Goal: Navigation & Orientation: Find specific page/section

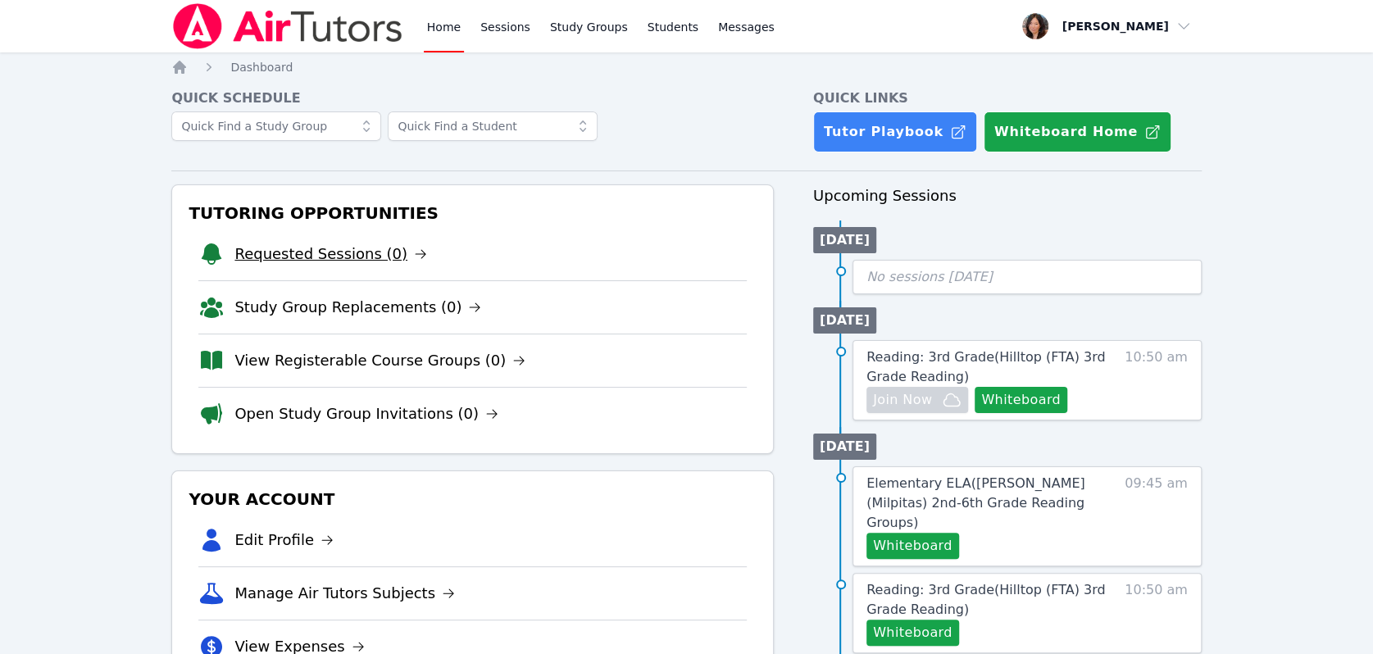
click at [324, 256] on link "Requested Sessions (0)" at bounding box center [330, 254] width 193 height 23
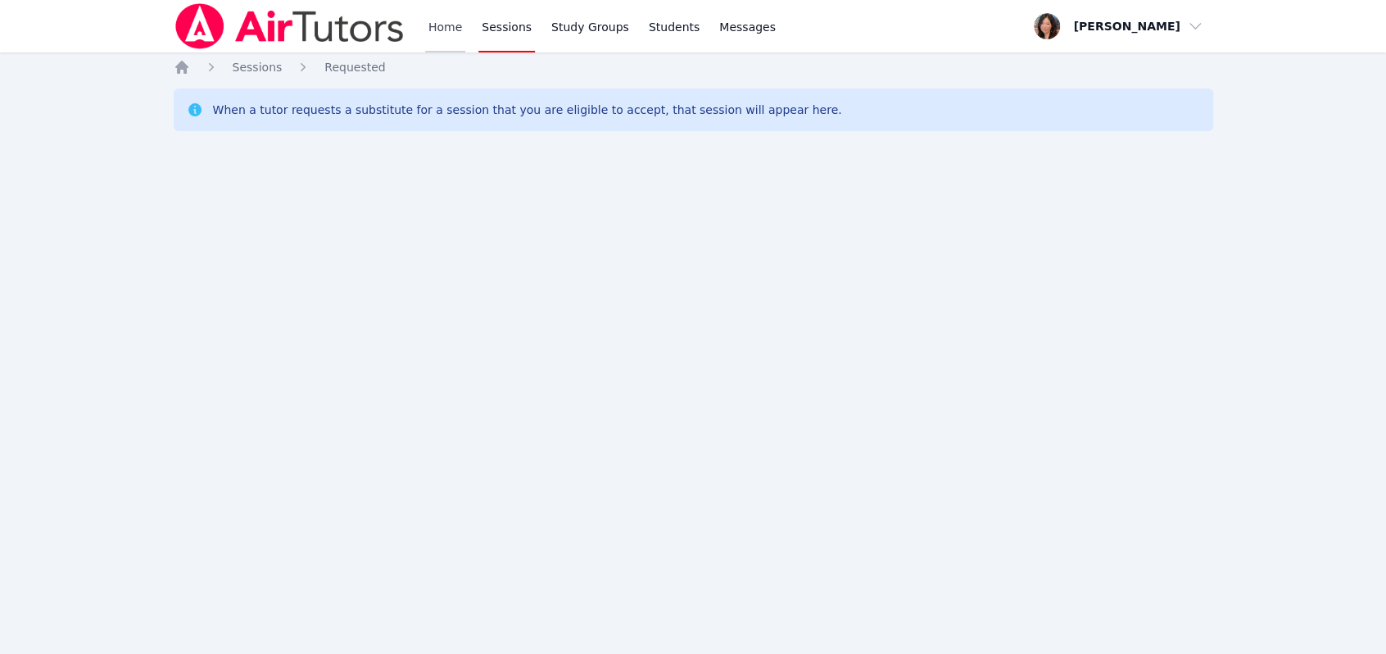
click at [456, 24] on link "Home" at bounding box center [445, 26] width 40 height 52
